Goal: Transaction & Acquisition: Purchase product/service

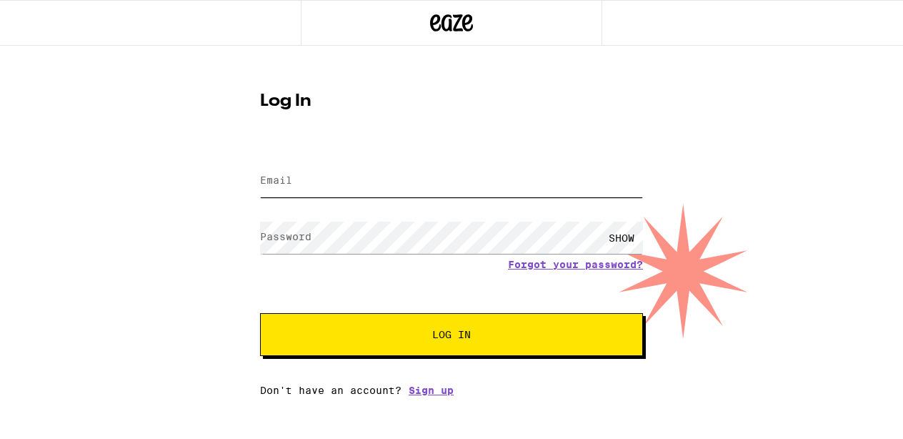
type input "[PERSON_NAME][EMAIL_ADDRESS][DOMAIN_NAME]"
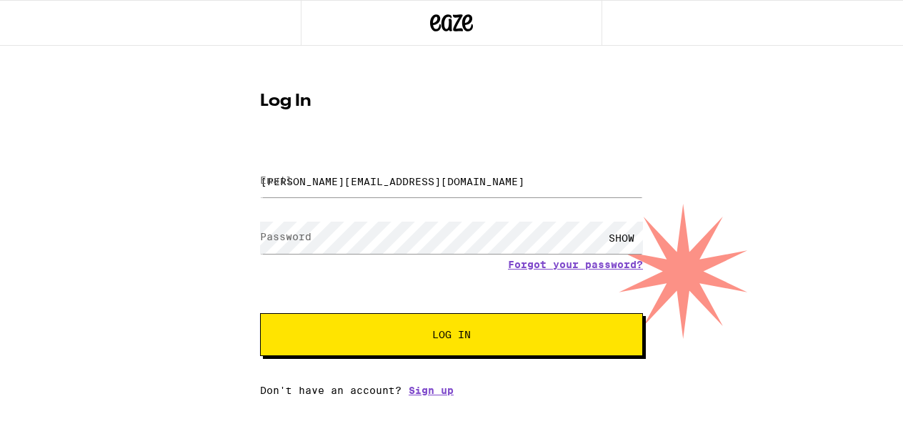
click at [394, 336] on span "Log In" at bounding box center [451, 334] width 267 height 10
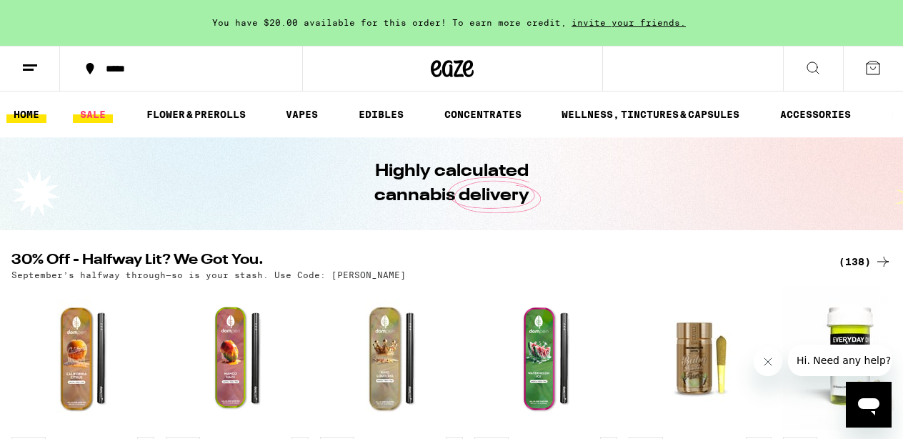
click at [91, 116] on link "SALE" at bounding box center [93, 114] width 40 height 17
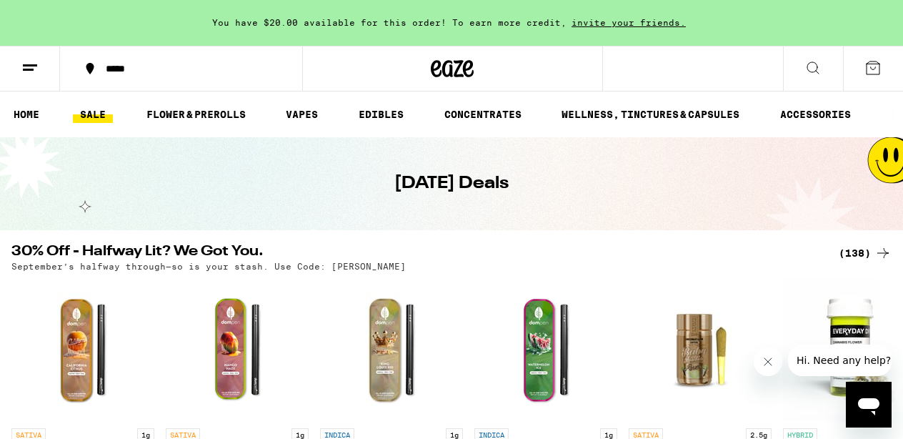
click at [871, 254] on div "(138)" at bounding box center [864, 252] width 53 height 17
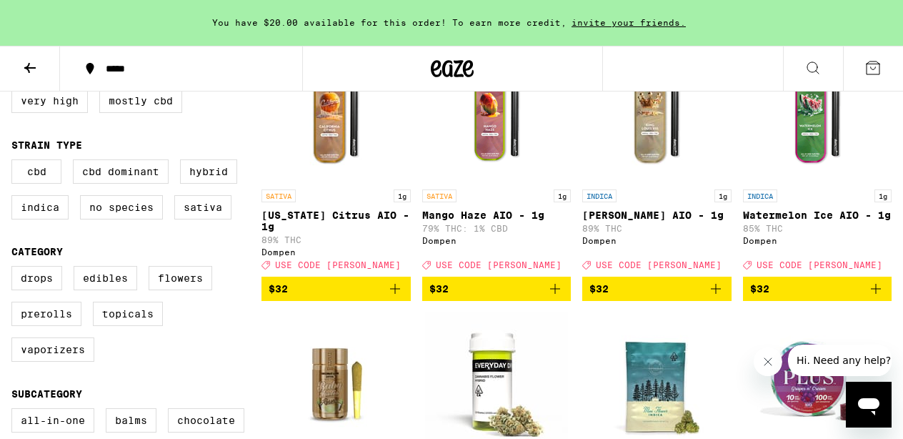
scroll to position [214, 0]
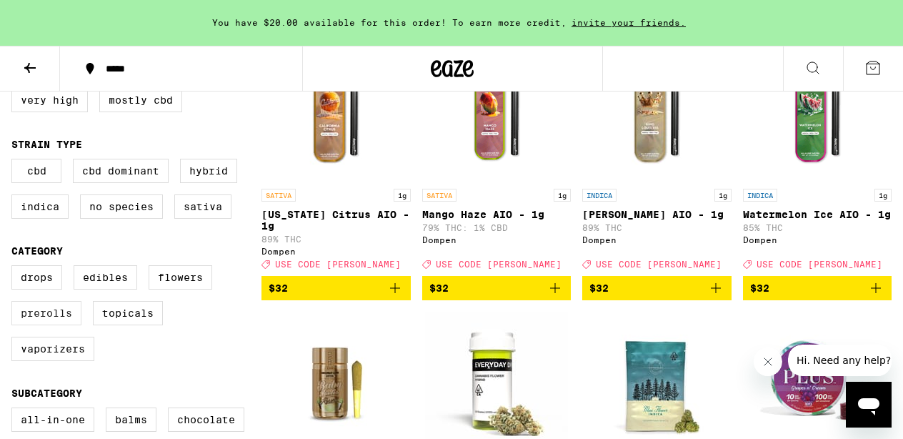
click at [57, 325] on label "Prerolls" at bounding box center [46, 313] width 70 height 24
click at [15, 268] on input "Prerolls" at bounding box center [14, 267] width 1 height 1
checkbox input "true"
